Goal: Transaction & Acquisition: Purchase product/service

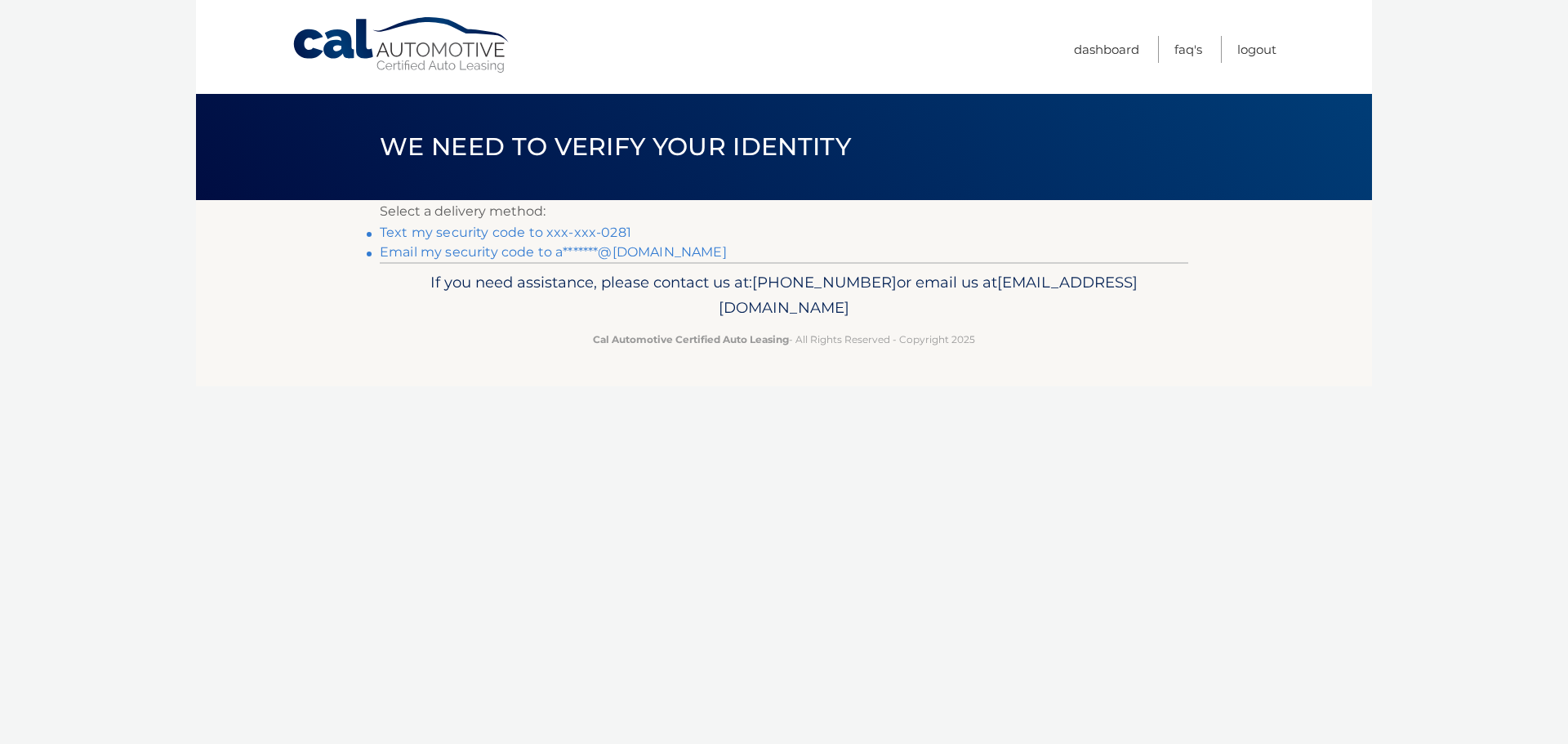
click at [523, 234] on link "Text my security code to xxx-xxx-0281" at bounding box center [504, 232] width 251 height 16
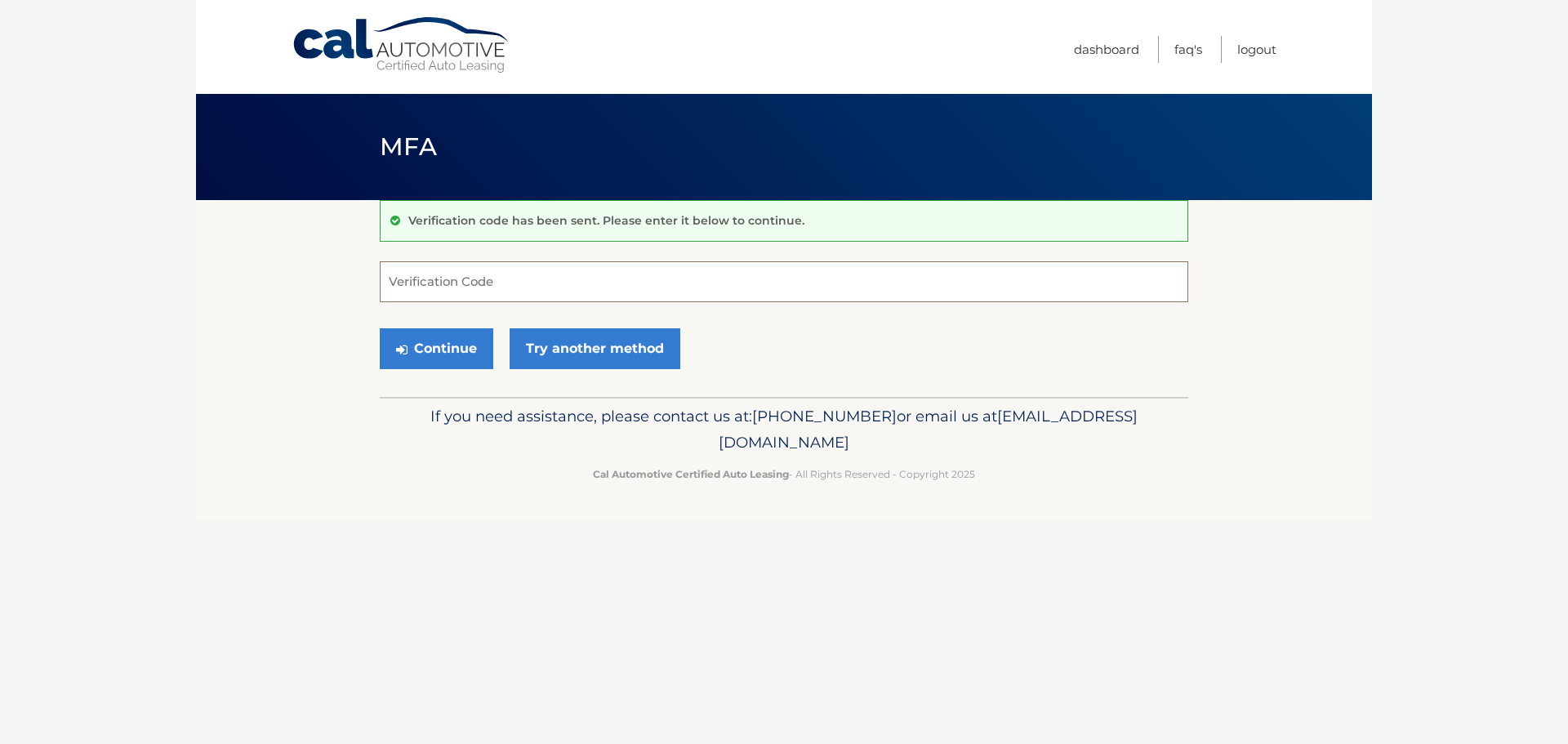
click at [482, 288] on input "Verification Code" at bounding box center [784, 282] width 809 height 41
type input "973681"
click at [379, 328] on button "Continue" at bounding box center [436, 349] width 113 height 41
click at [454, 359] on button "Continue" at bounding box center [436, 349] width 113 height 41
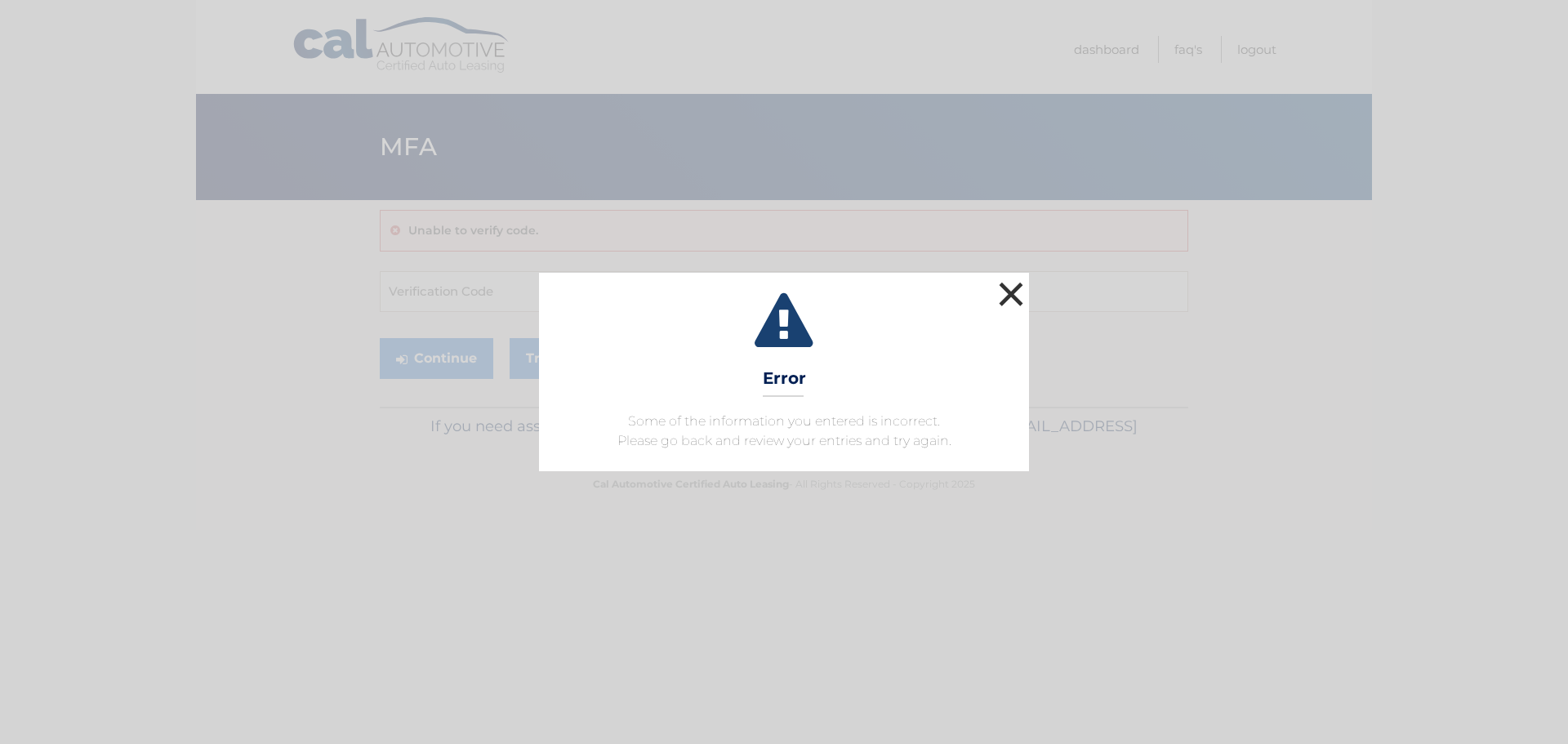
click at [1011, 297] on button "×" at bounding box center [1011, 293] width 32 height 32
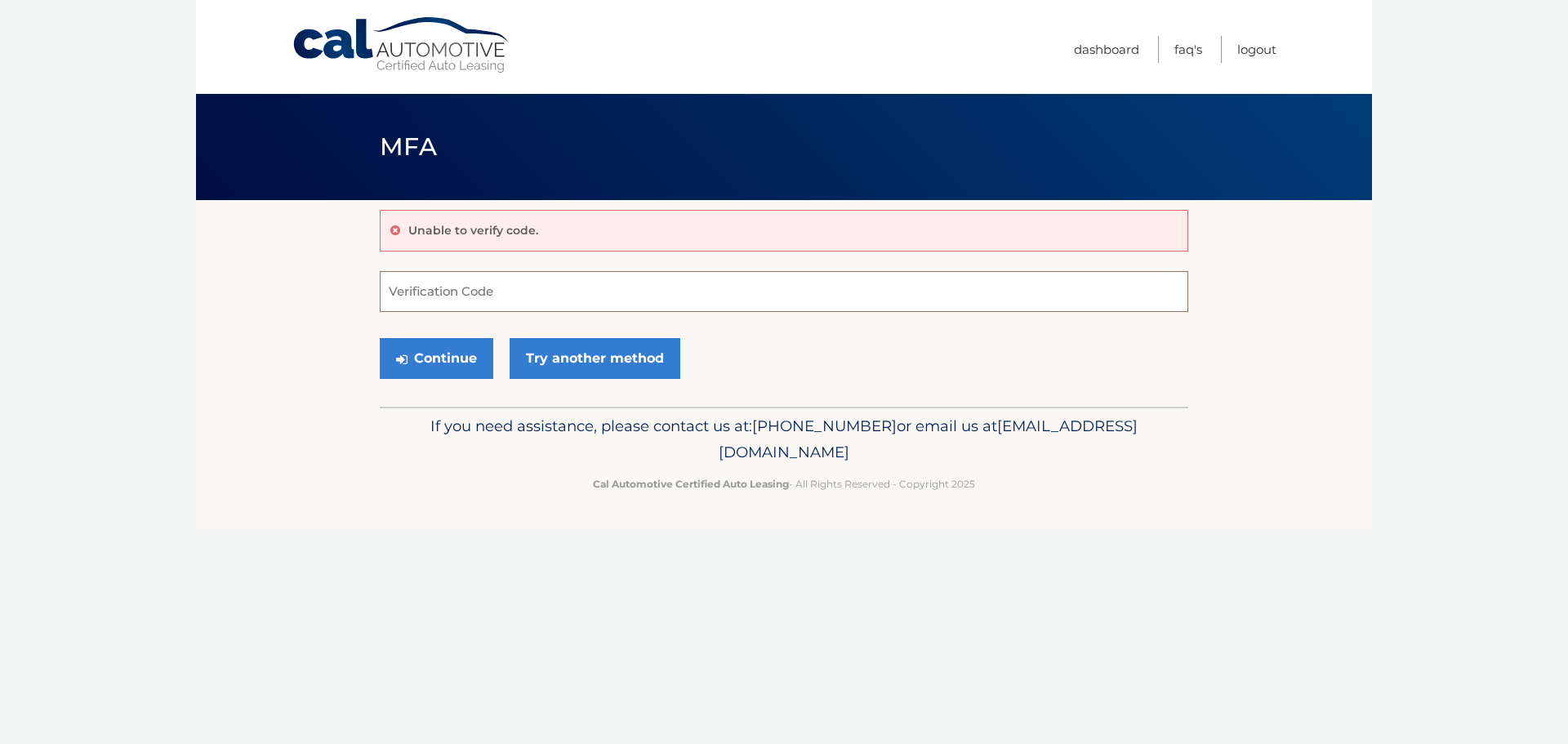
click at [539, 288] on input "Verification Code" at bounding box center [784, 291] width 809 height 41
type input "973681"
click at [379, 339] on button "Continue" at bounding box center [436, 359] width 113 height 41
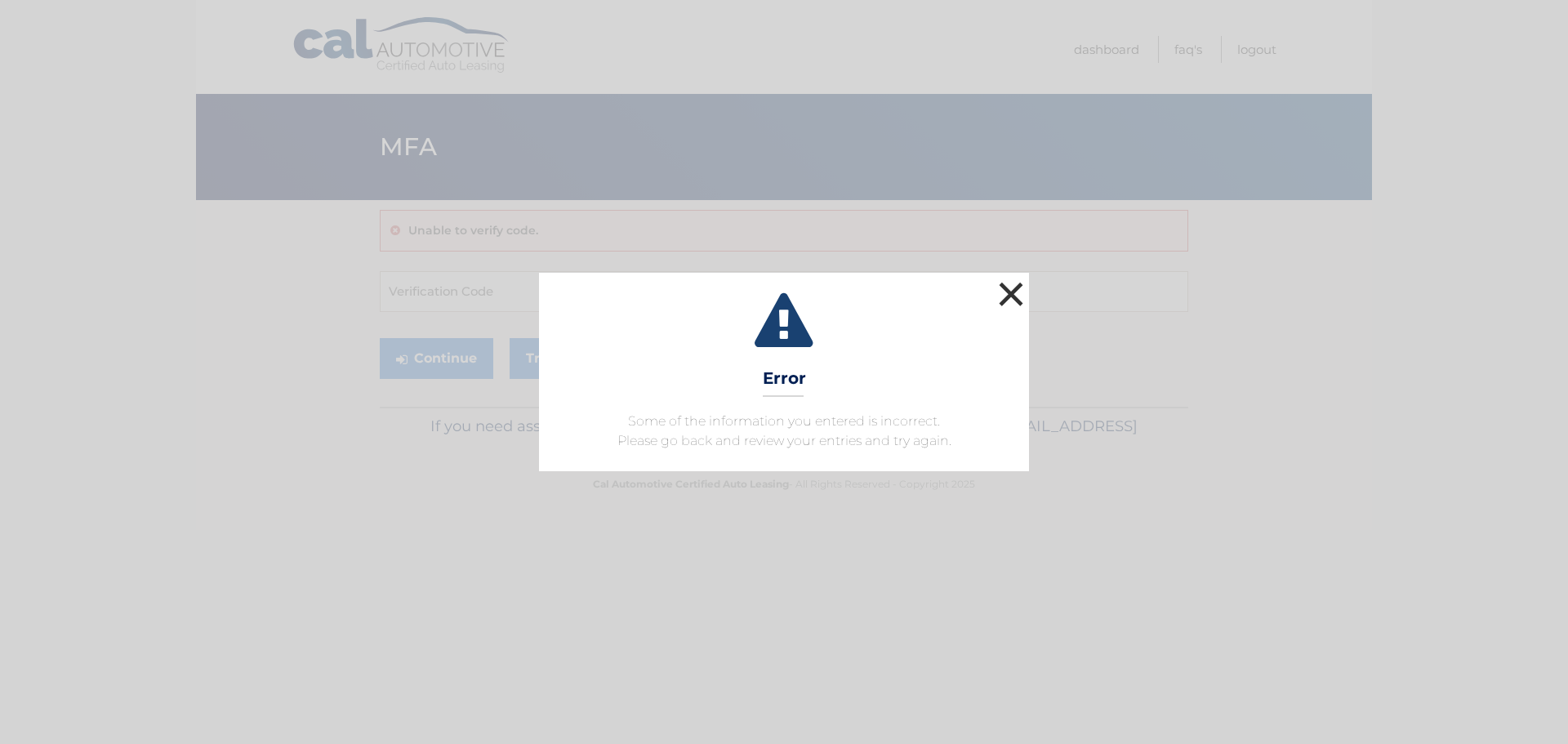
click at [1013, 287] on button "×" at bounding box center [1011, 293] width 32 height 32
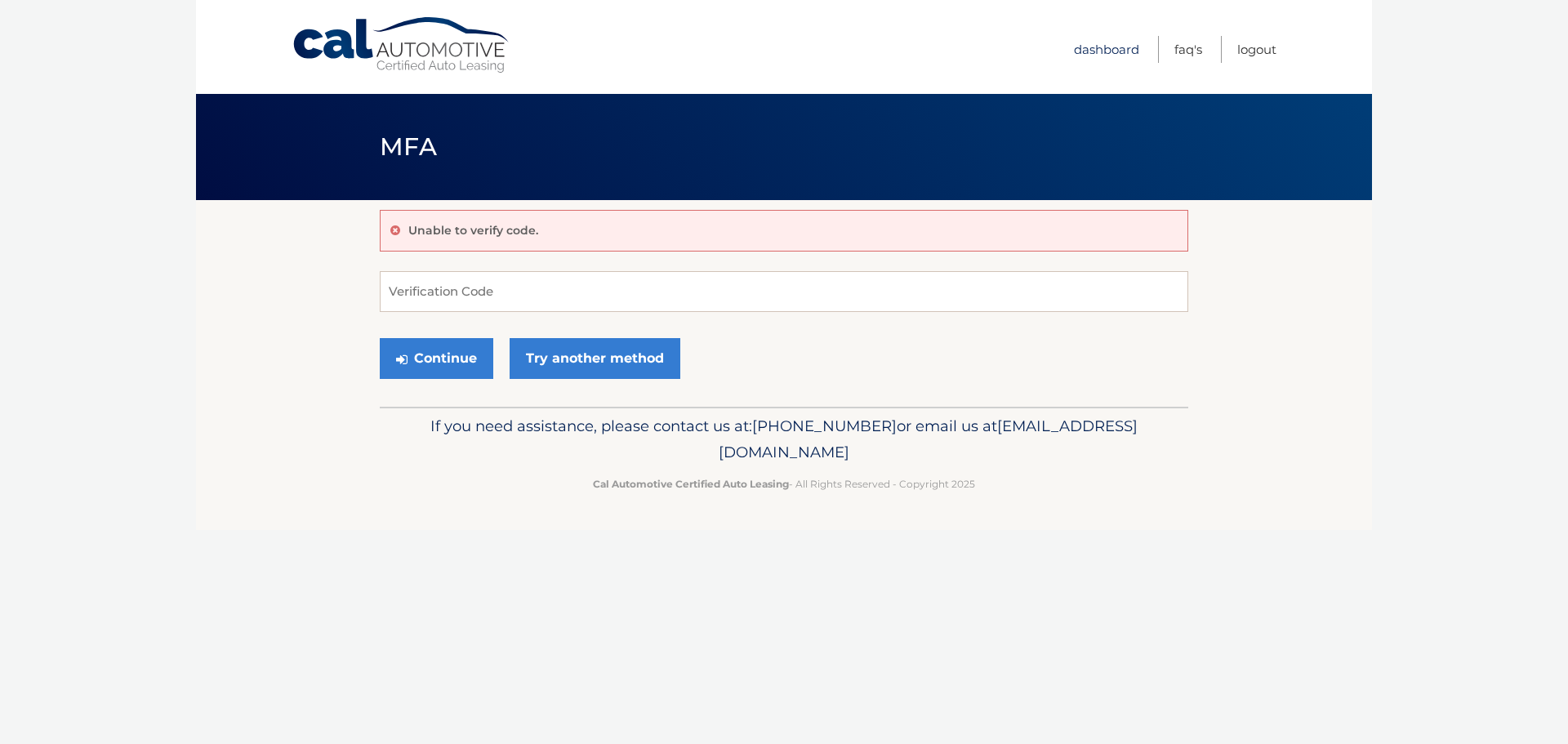
click at [1097, 47] on link "Dashboard" at bounding box center [1106, 49] width 65 height 27
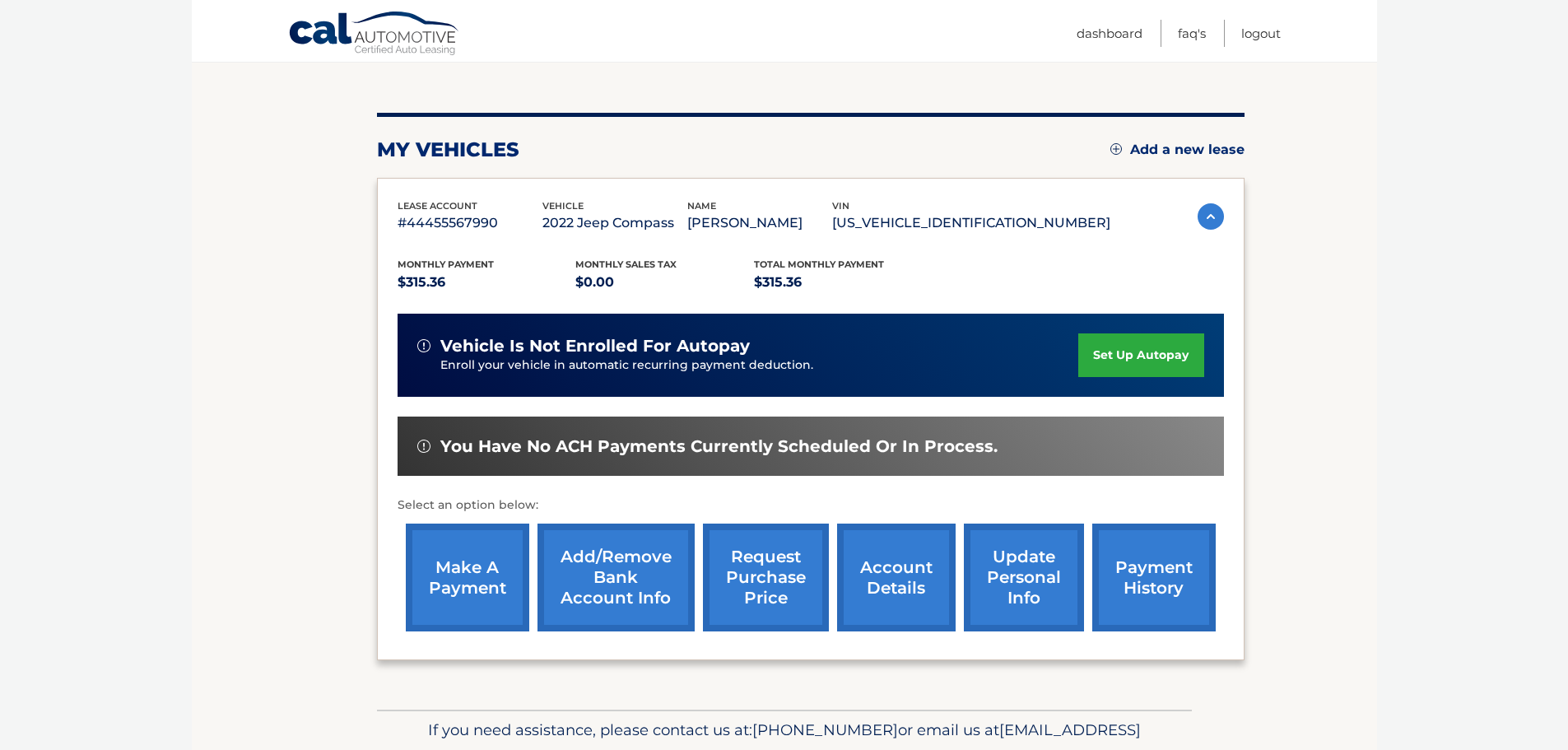
scroll to position [164, 0]
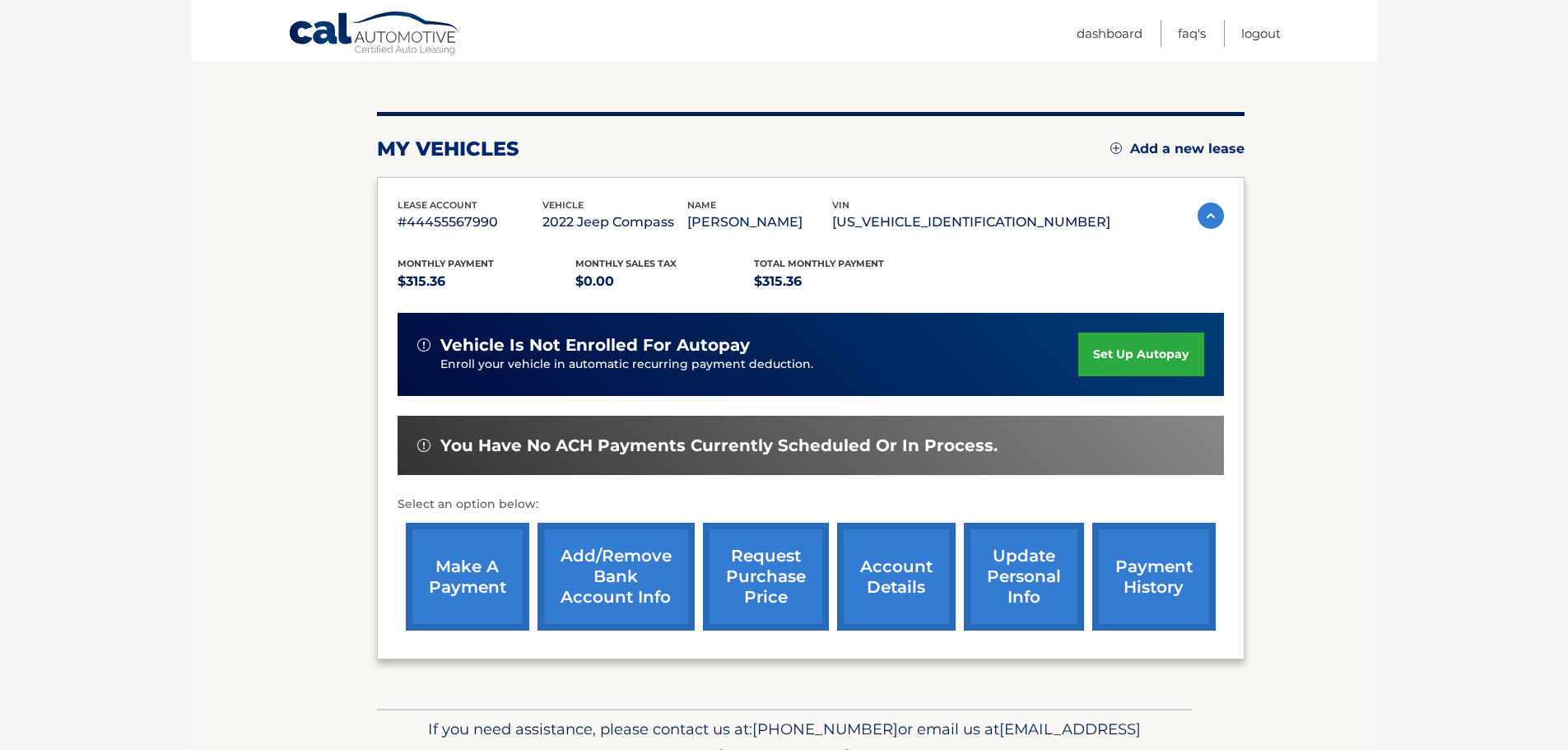
click at [466, 576] on link "make a payment" at bounding box center [468, 576] width 123 height 108
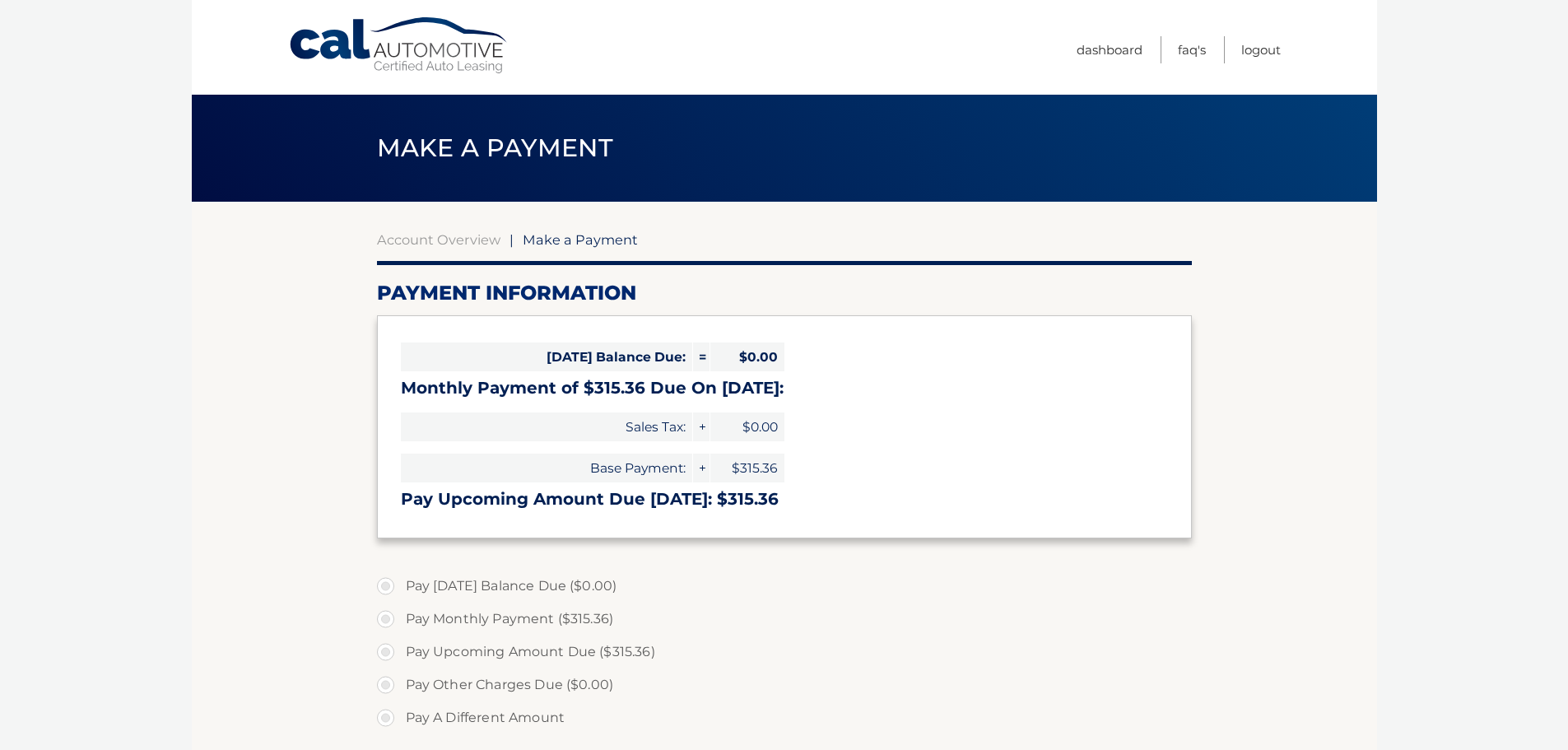
select select "MDY0MmQzZDAtMjQ3My00N2M0LTgyYzMtZTQ4YTMxYTk0OTZi"
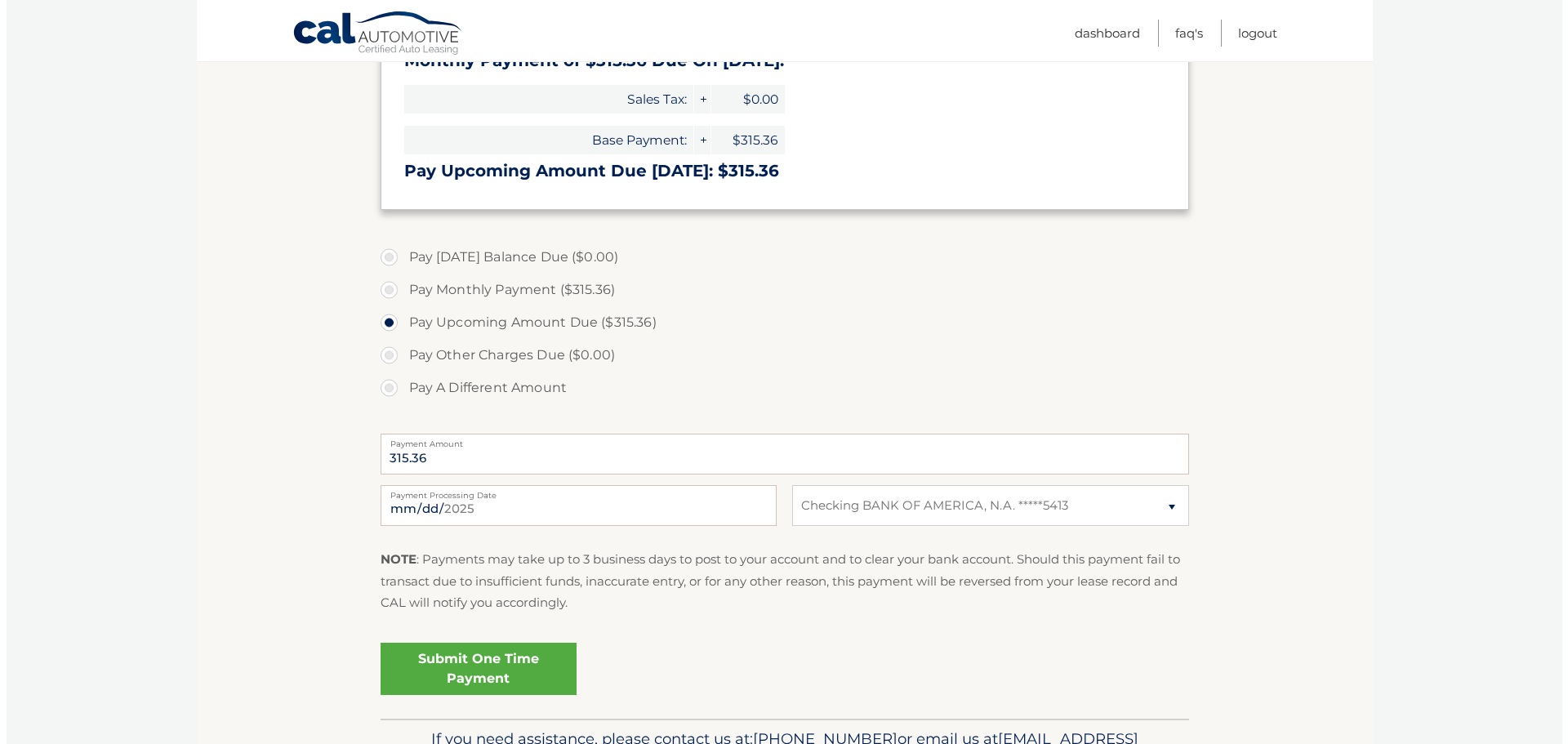
scroll to position [325, 0]
click at [503, 677] on link "Submit One Time Payment" at bounding box center [471, 668] width 196 height 52
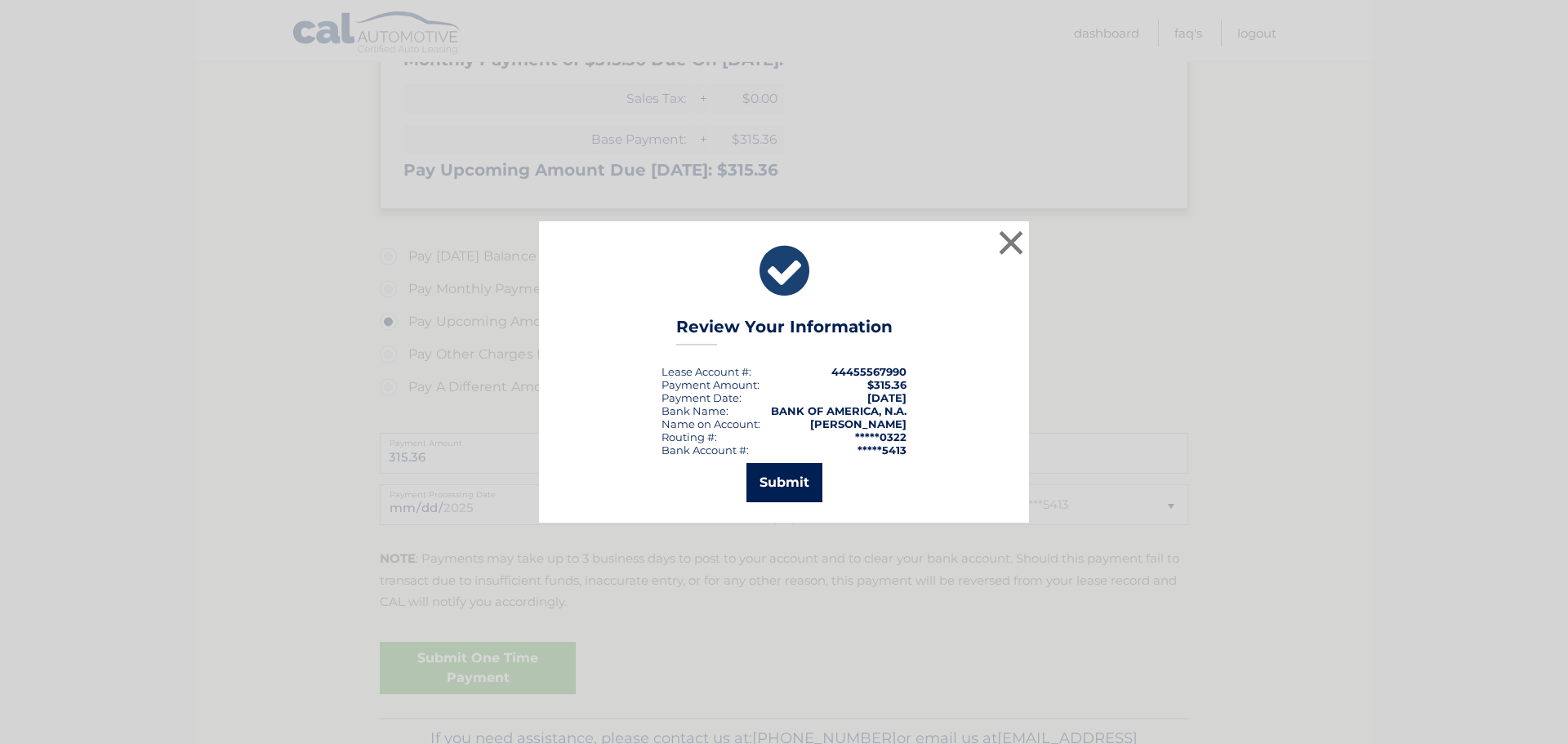
click at [812, 482] on button "Submit" at bounding box center [784, 482] width 76 height 39
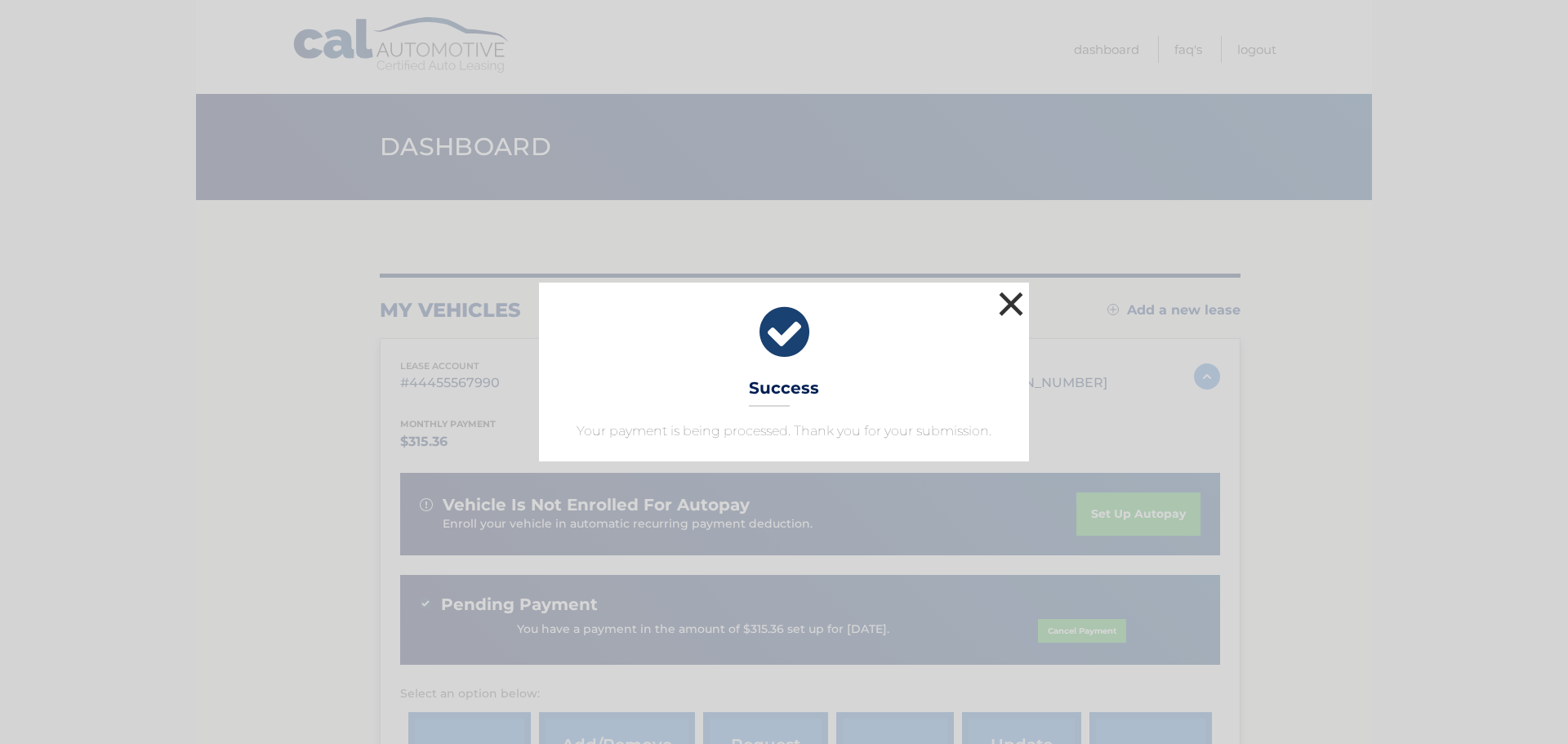
click at [1007, 304] on button "×" at bounding box center [1011, 303] width 32 height 32
